Goal: Contribute content: Add original content to the website for others to see

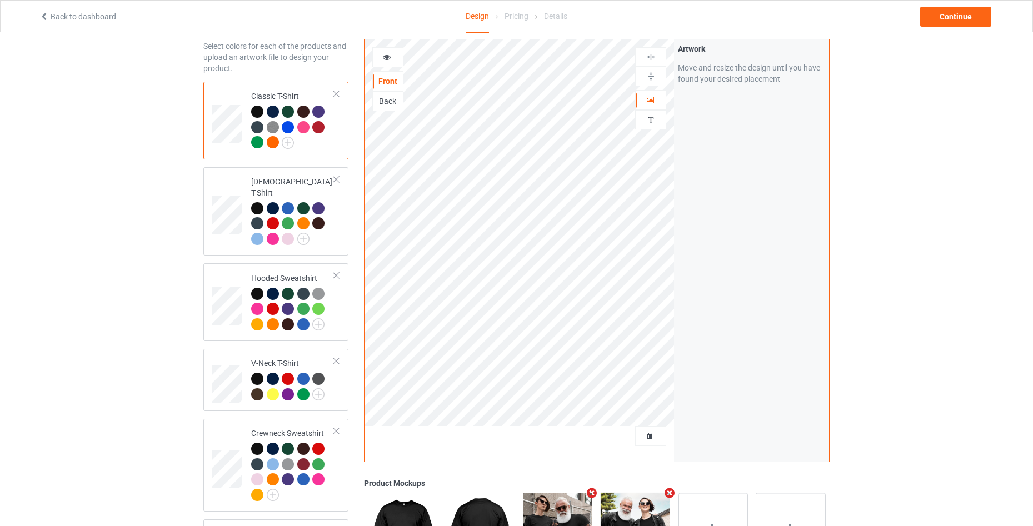
scroll to position [33, 0]
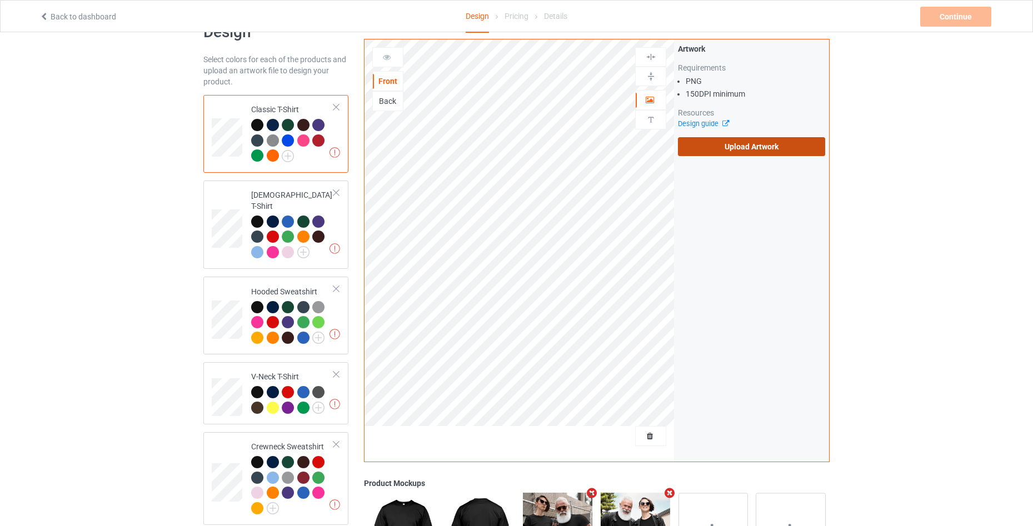
click at [744, 147] on label "Upload Artwork" at bounding box center [751, 146] width 147 height 19
click at [0, 0] on input "Upload Artwork" at bounding box center [0, 0] width 0 height 0
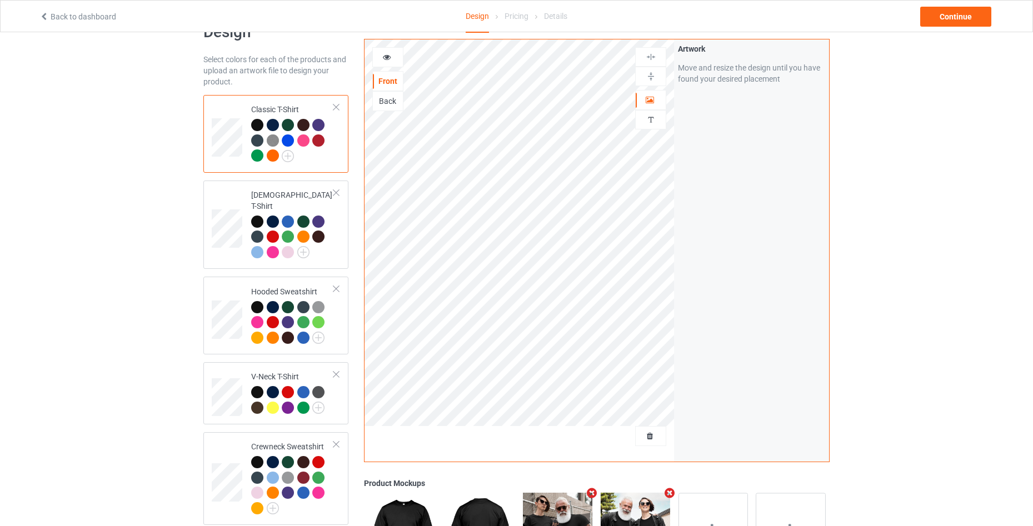
click at [383, 54] on icon at bounding box center [386, 56] width 9 height 8
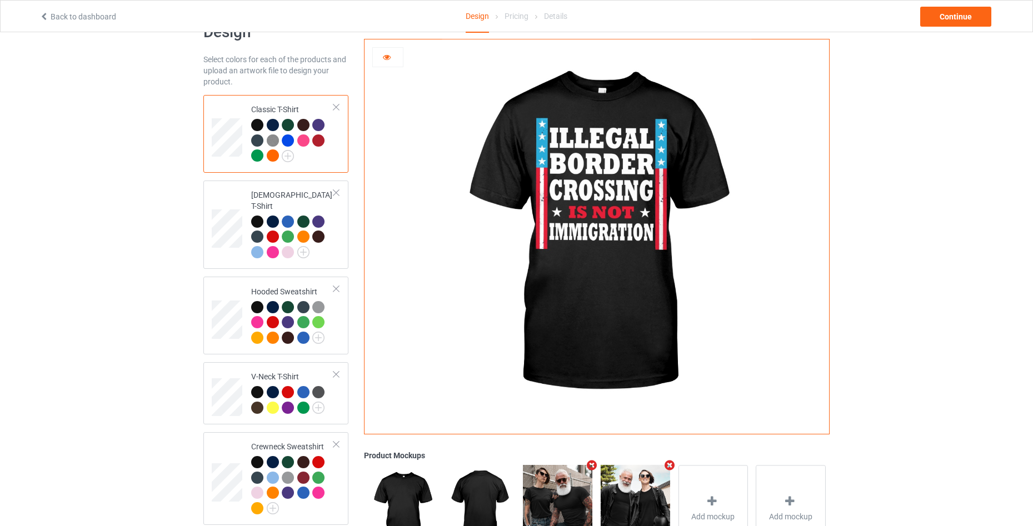
click at [384, 57] on icon at bounding box center [386, 56] width 9 height 8
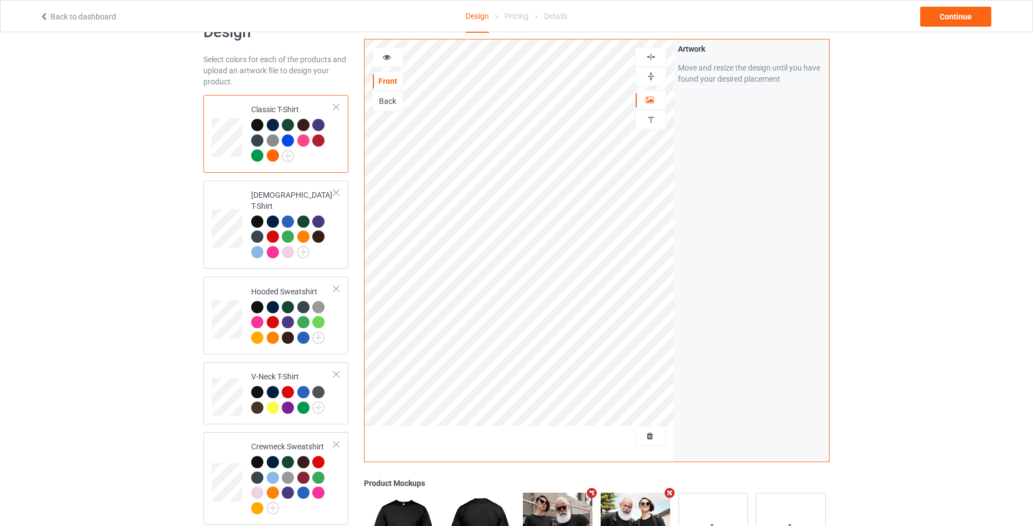
click at [392, 55] on div at bounding box center [388, 57] width 30 height 11
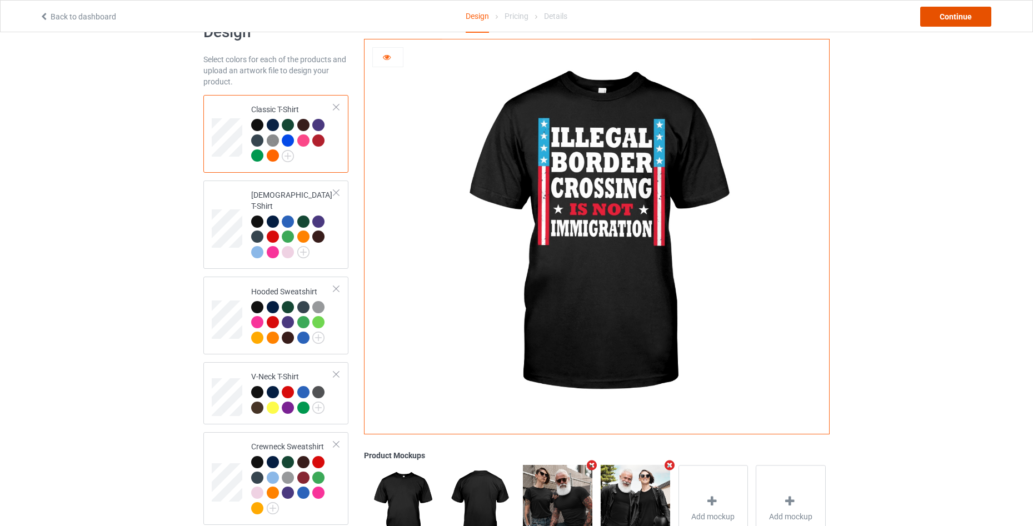
click at [936, 11] on div "Continue" at bounding box center [956, 17] width 71 height 20
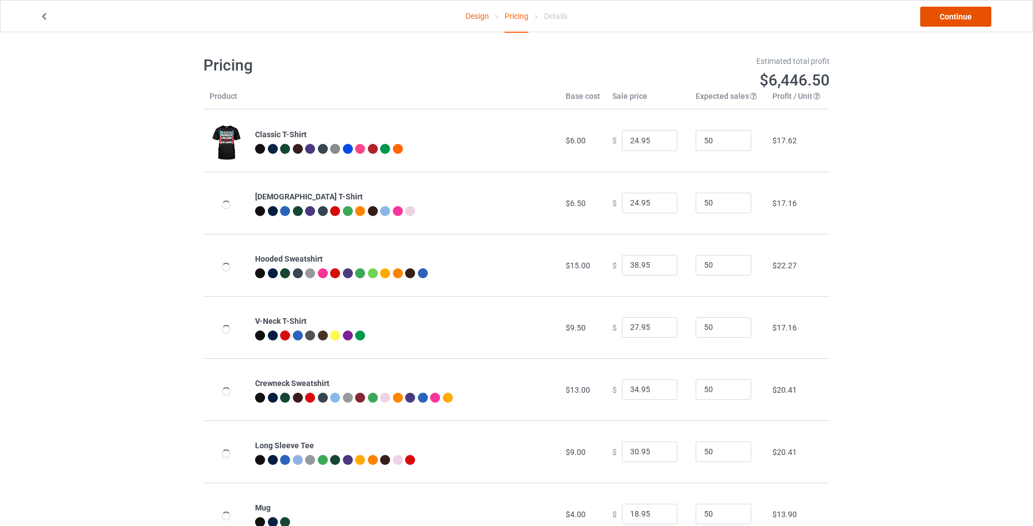
click at [936, 11] on link "Continue" at bounding box center [956, 17] width 71 height 20
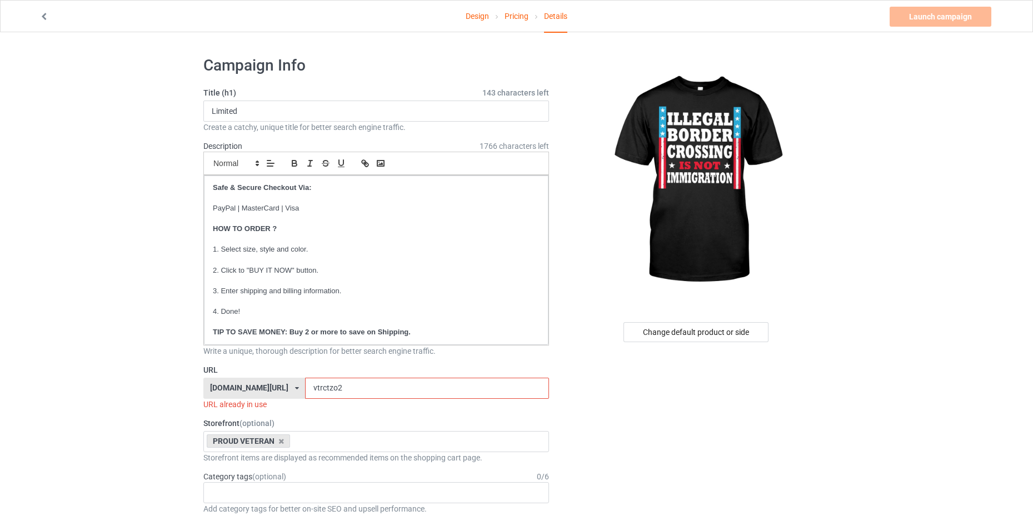
click at [377, 386] on input "vtrctzo2" at bounding box center [426, 388] width 243 height 21
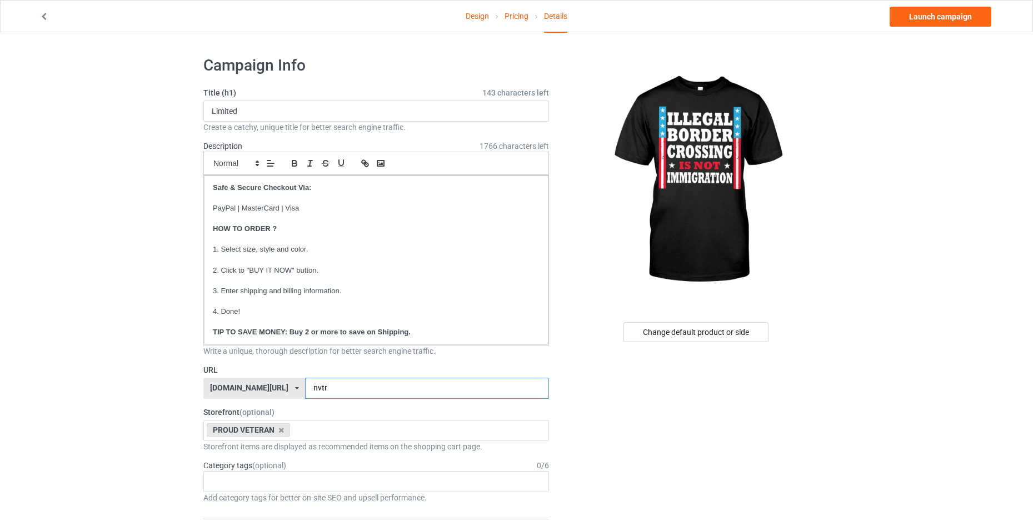
click at [325, 393] on input "nvtr" at bounding box center [426, 388] width 243 height 21
click at [355, 439] on div "PROUD VETERAN Outdoor Apparel The Proud Patriot Mechanic Fashion Dog and Family…" at bounding box center [376, 430] width 346 height 21
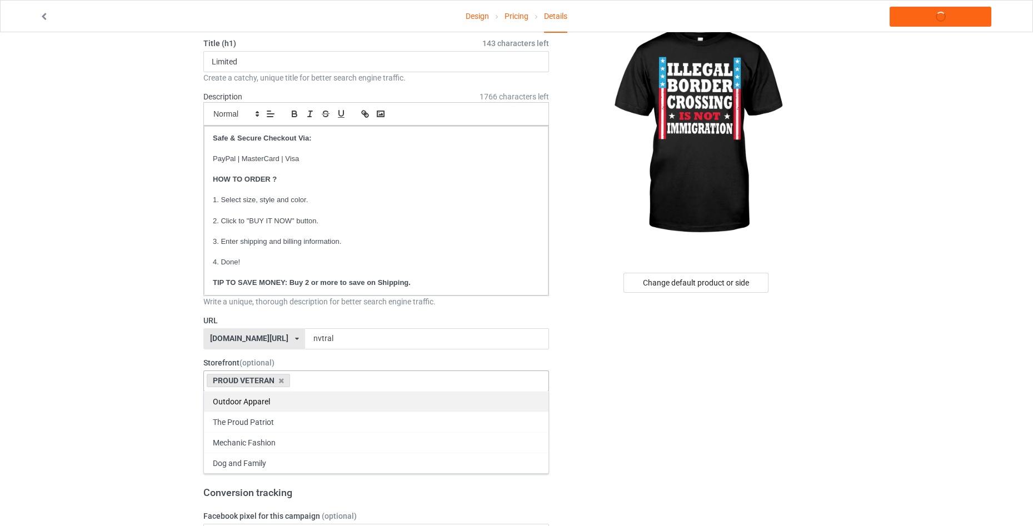
scroll to position [74, 0]
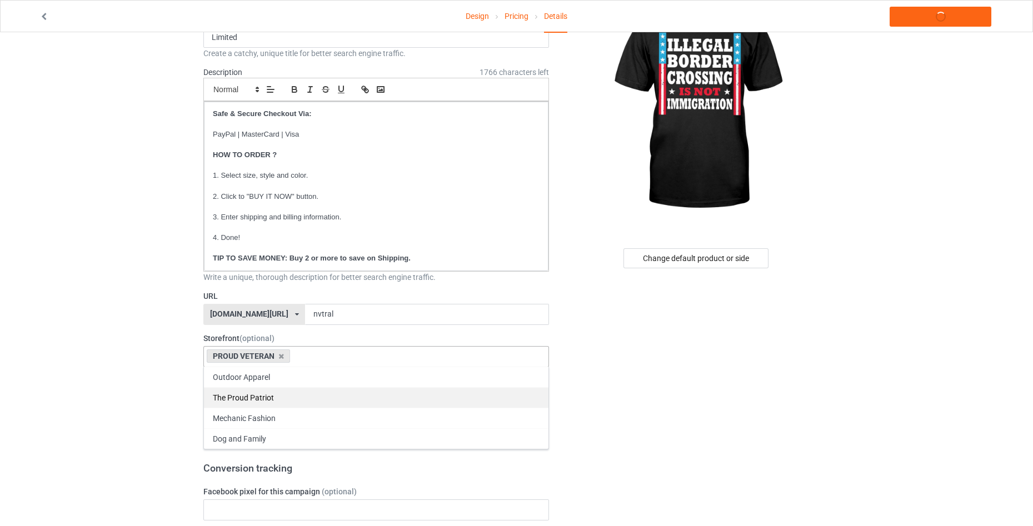
click at [319, 402] on div "The Proud Patriot" at bounding box center [376, 397] width 345 height 21
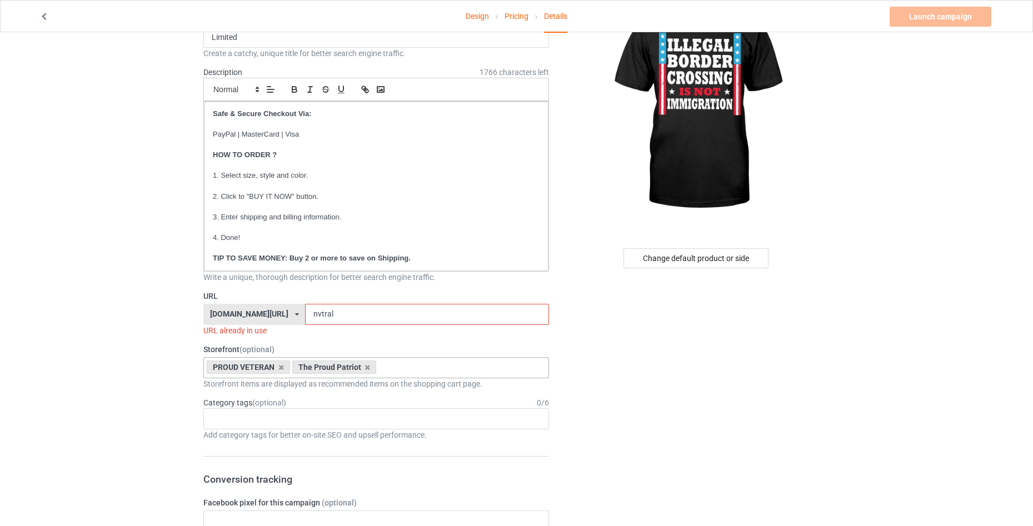
click at [362, 313] on input "nvtral" at bounding box center [426, 314] width 243 height 21
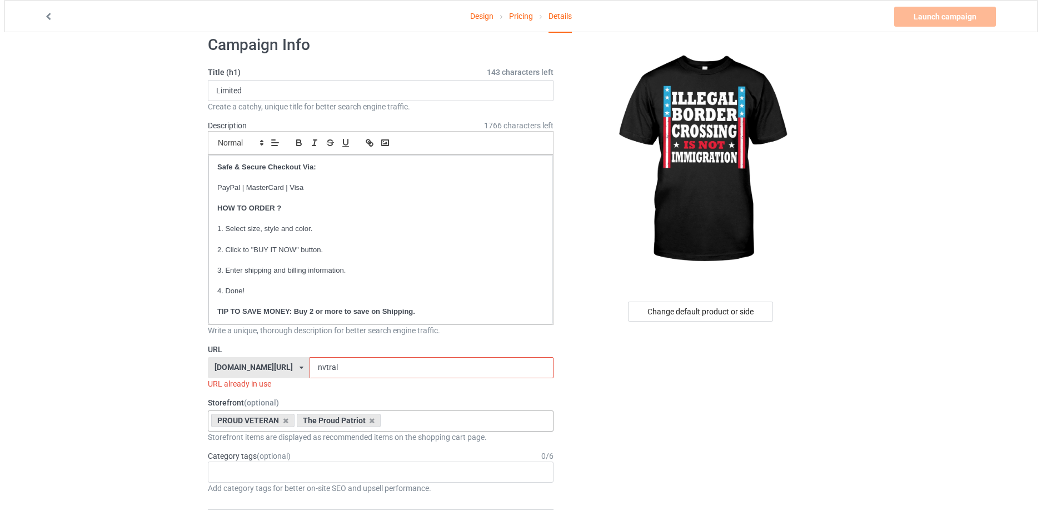
scroll to position [0, 0]
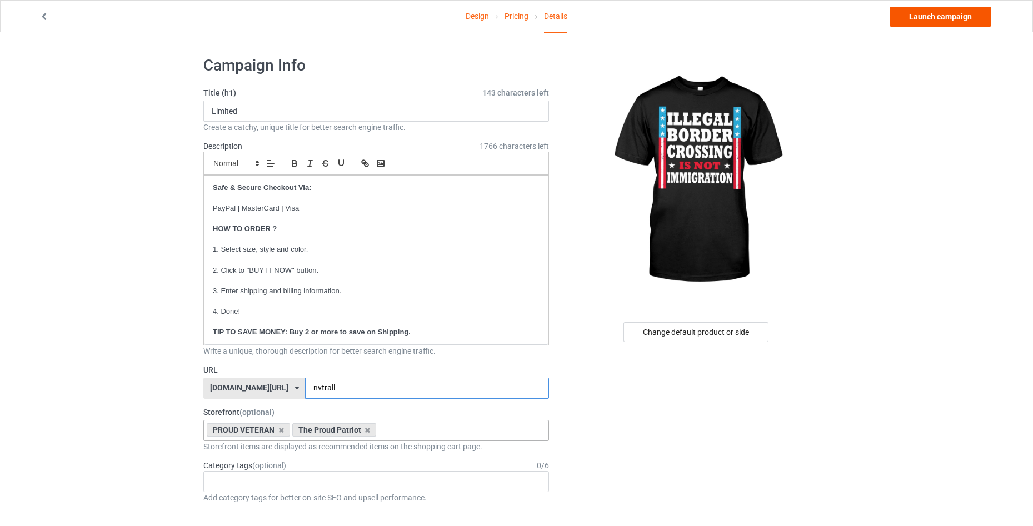
type input "nvtrall"
click at [929, 24] on link "Launch campaign" at bounding box center [941, 17] width 102 height 20
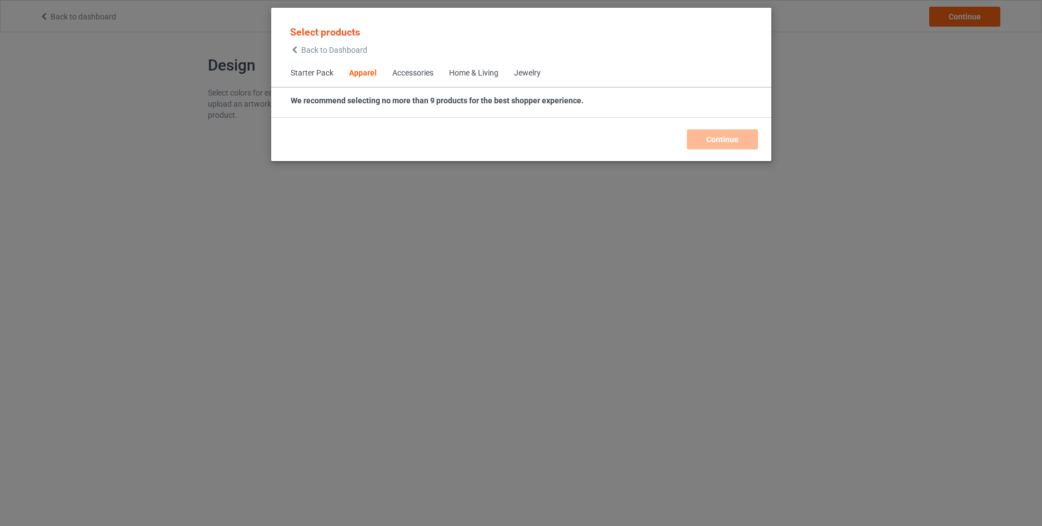
scroll to position [414, 0]
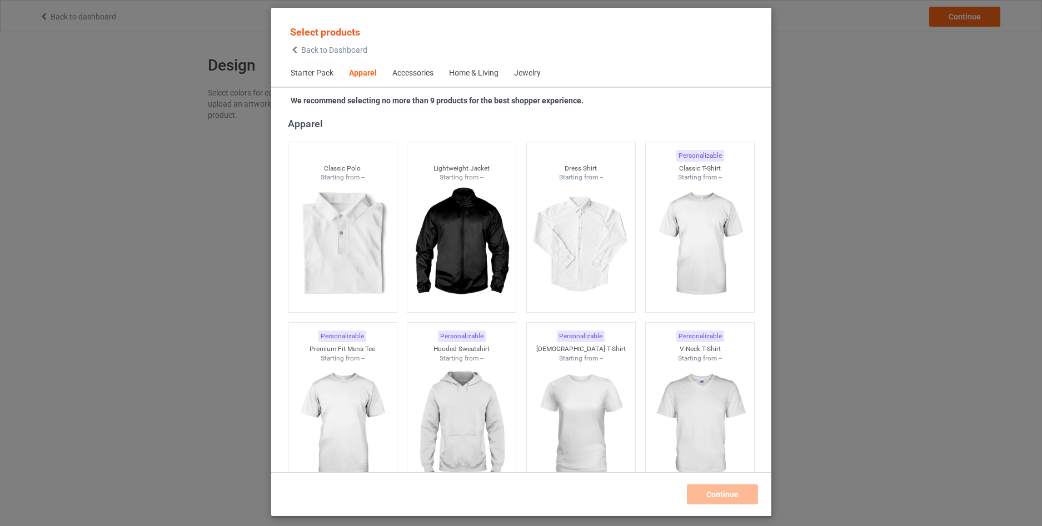
click at [305, 51] on span "Back to Dashboard" at bounding box center [334, 50] width 66 height 9
